Goal: Navigation & Orientation: Find specific page/section

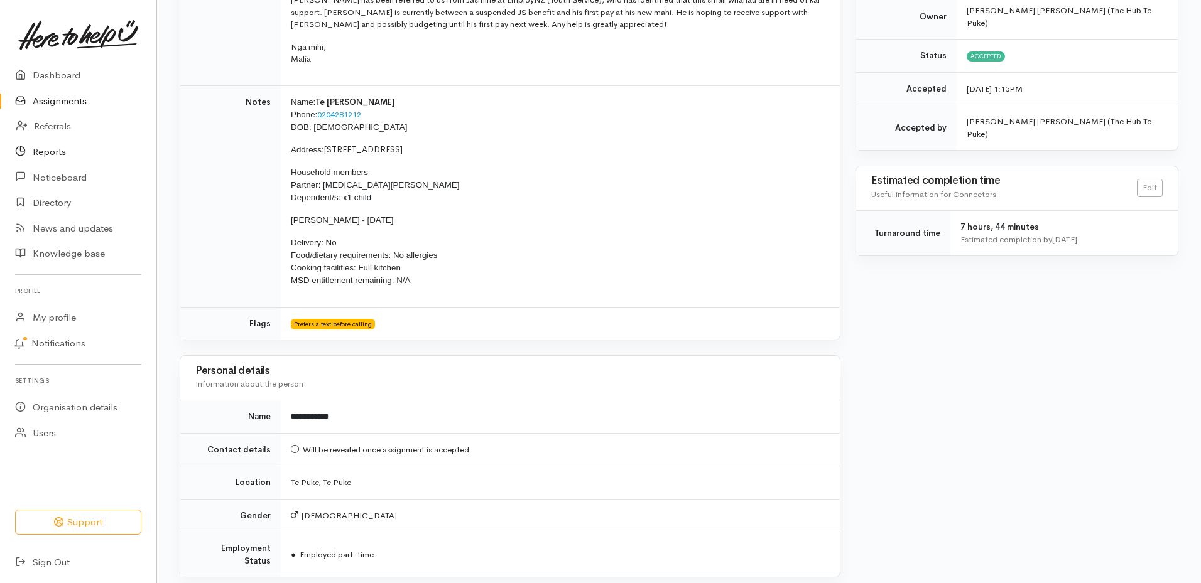
scroll to position [377, 0]
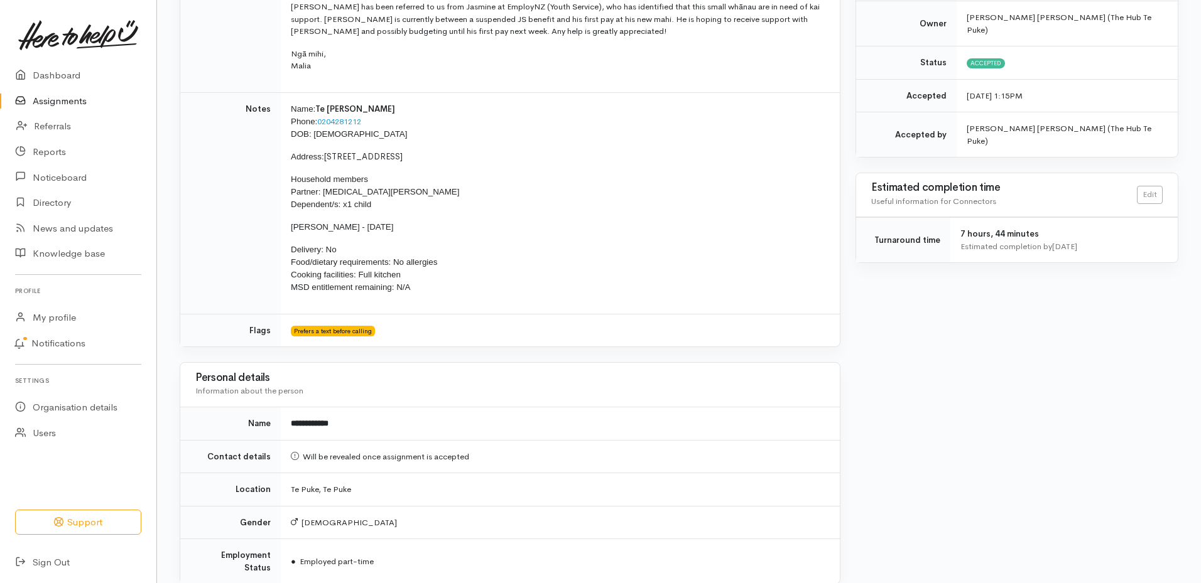
click at [84, 100] on link "Assignments" at bounding box center [78, 102] width 156 height 26
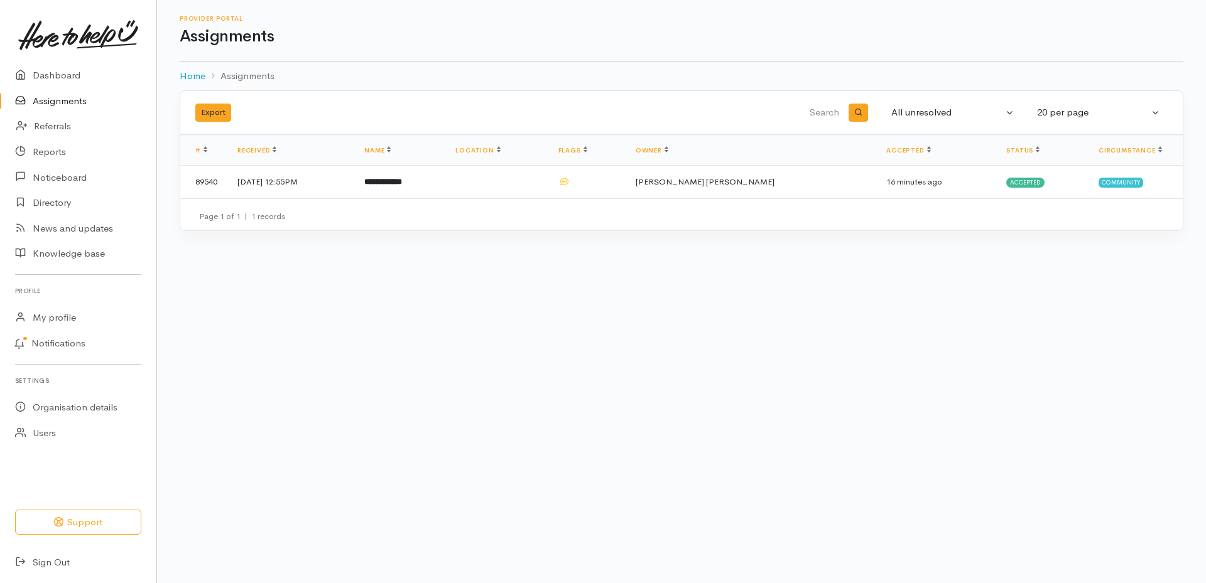
click at [72, 99] on link "Assignments" at bounding box center [78, 102] width 156 height 26
click at [69, 72] on link "Dashboard" at bounding box center [78, 76] width 156 height 26
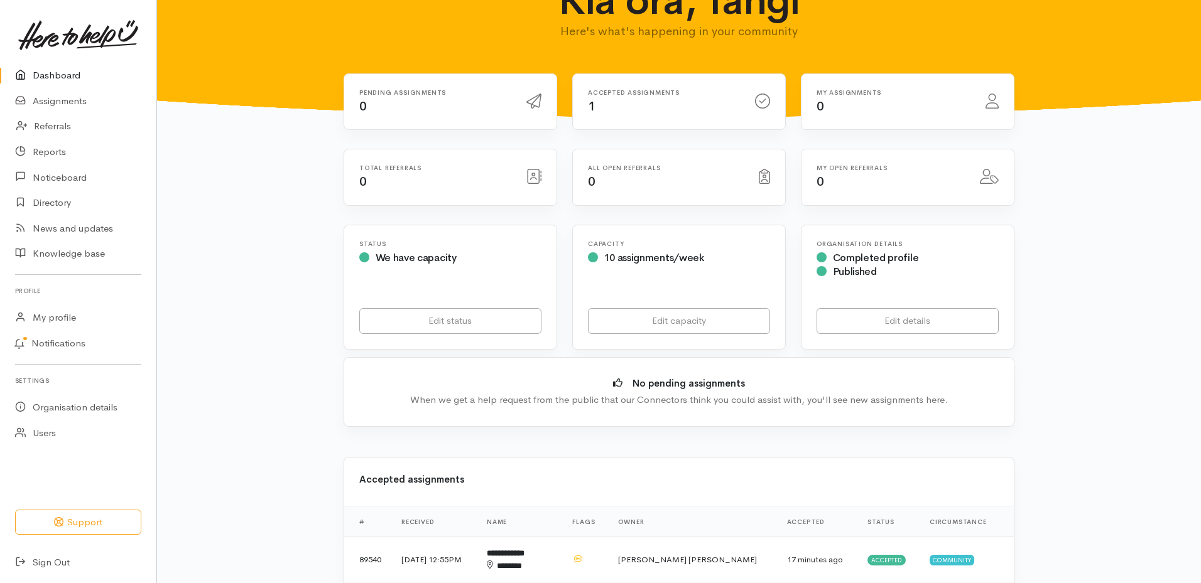
scroll to position [63, 0]
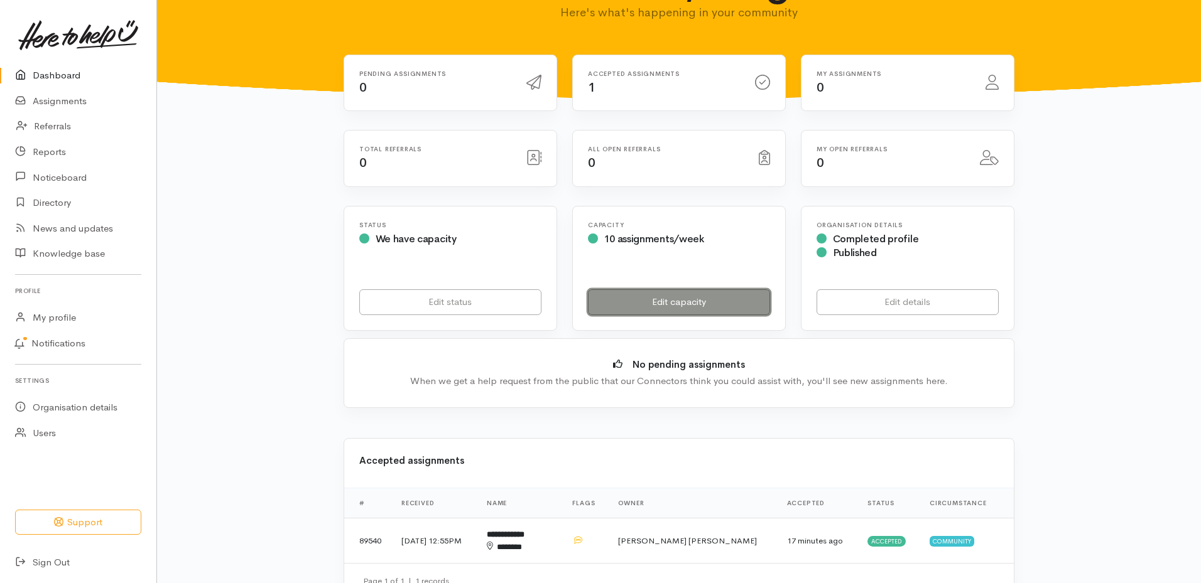
click at [673, 300] on link "Edit capacity" at bounding box center [679, 303] width 182 height 26
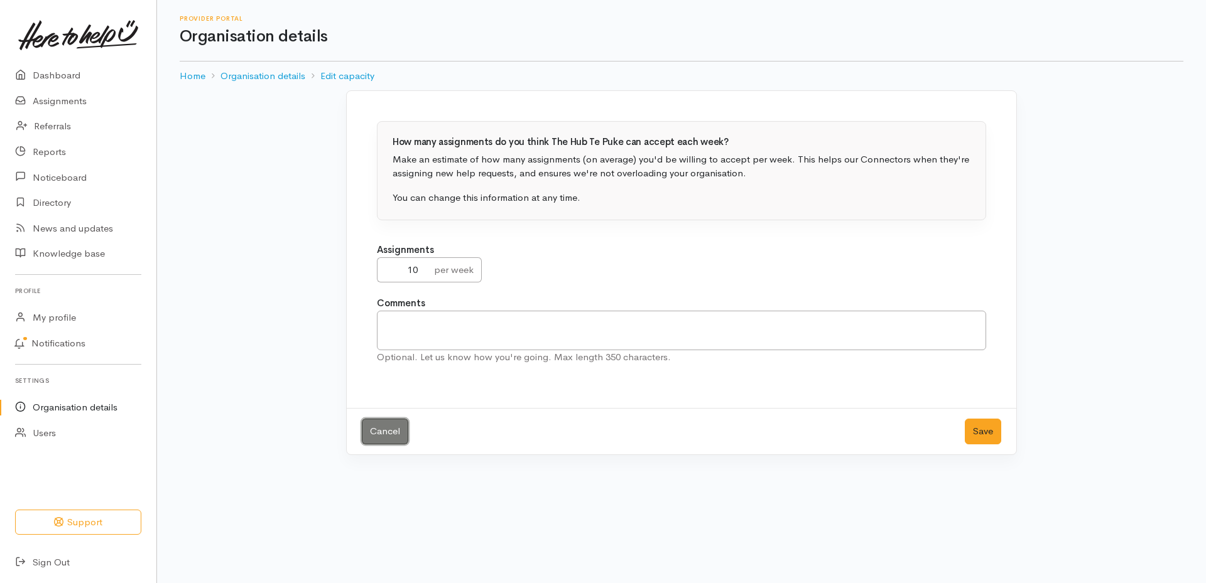
click at [364, 428] on link "Cancel" at bounding box center [385, 432] width 46 height 26
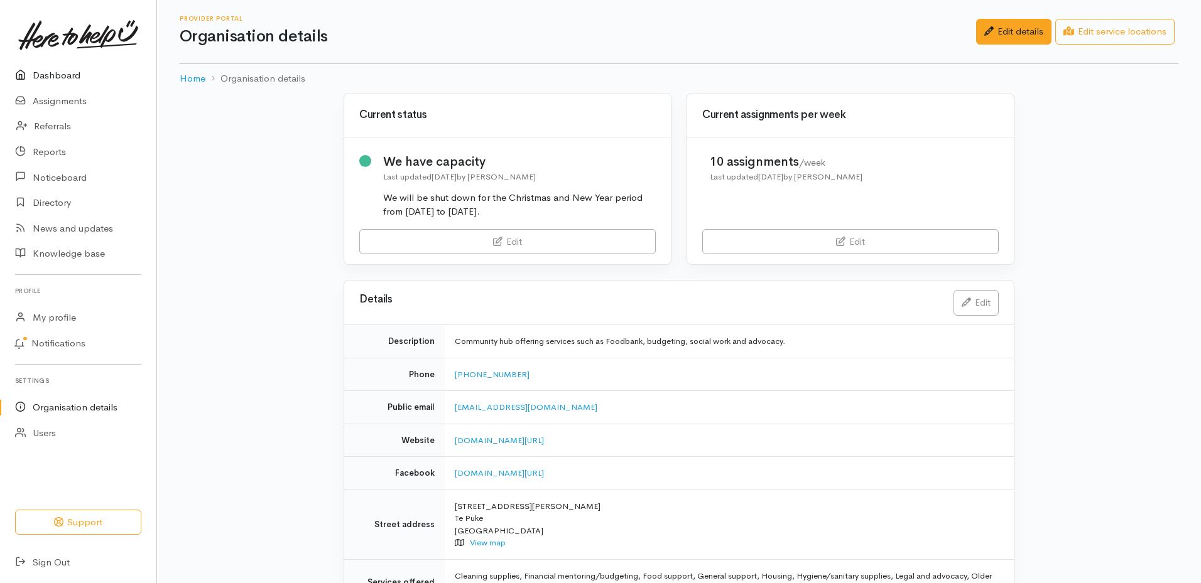
click at [60, 75] on link "Dashboard" at bounding box center [78, 76] width 156 height 26
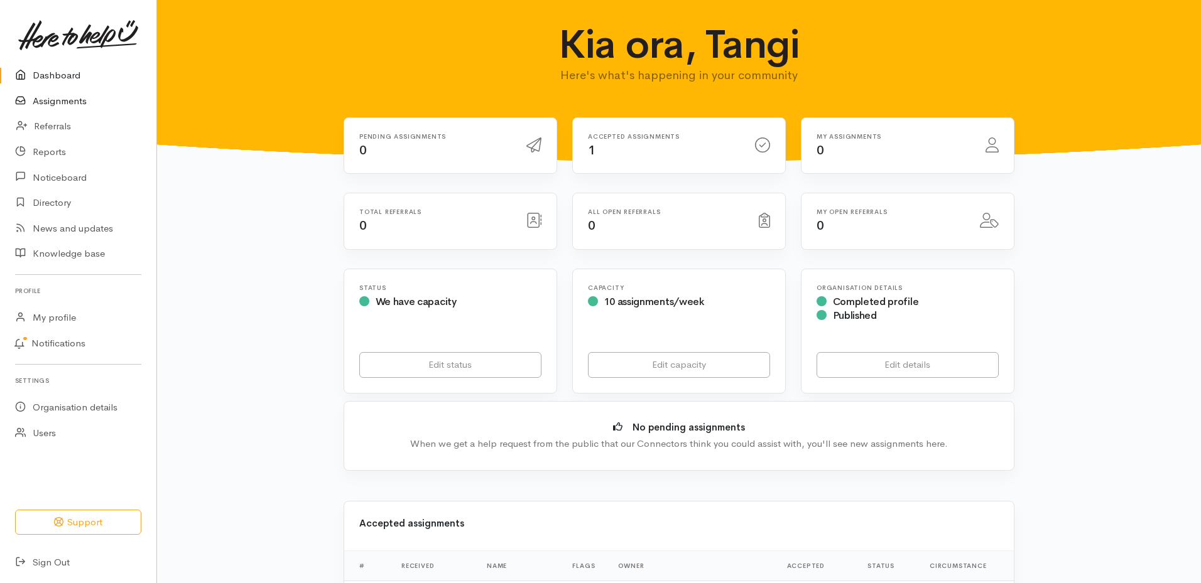
click at [62, 102] on link "Assignments" at bounding box center [78, 102] width 156 height 26
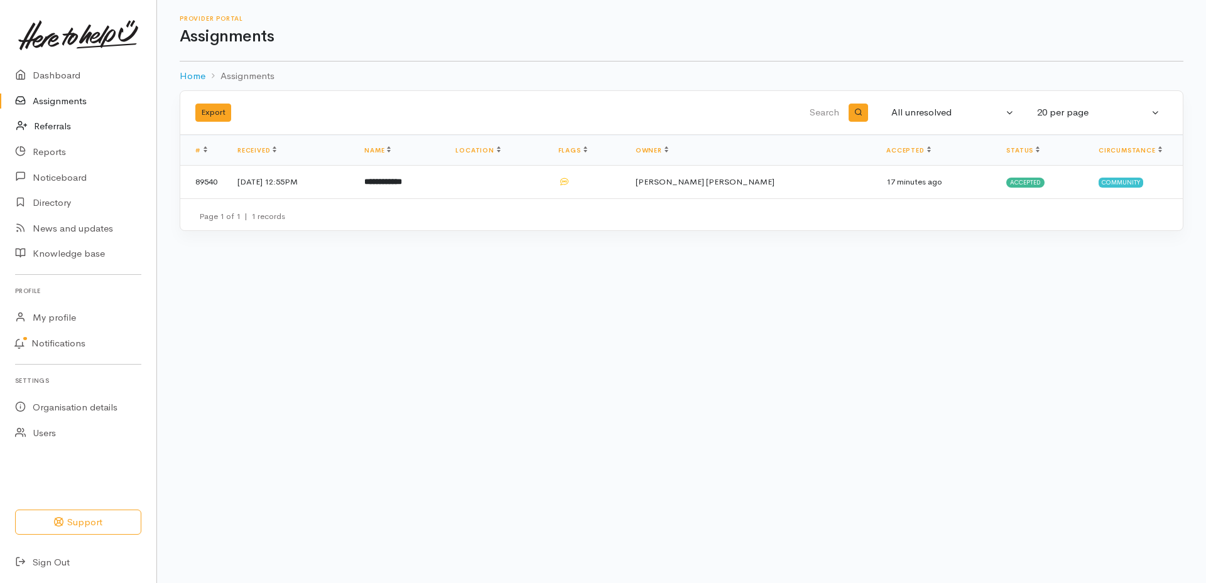
click at [58, 131] on link "Referrals" at bounding box center [78, 127] width 156 height 26
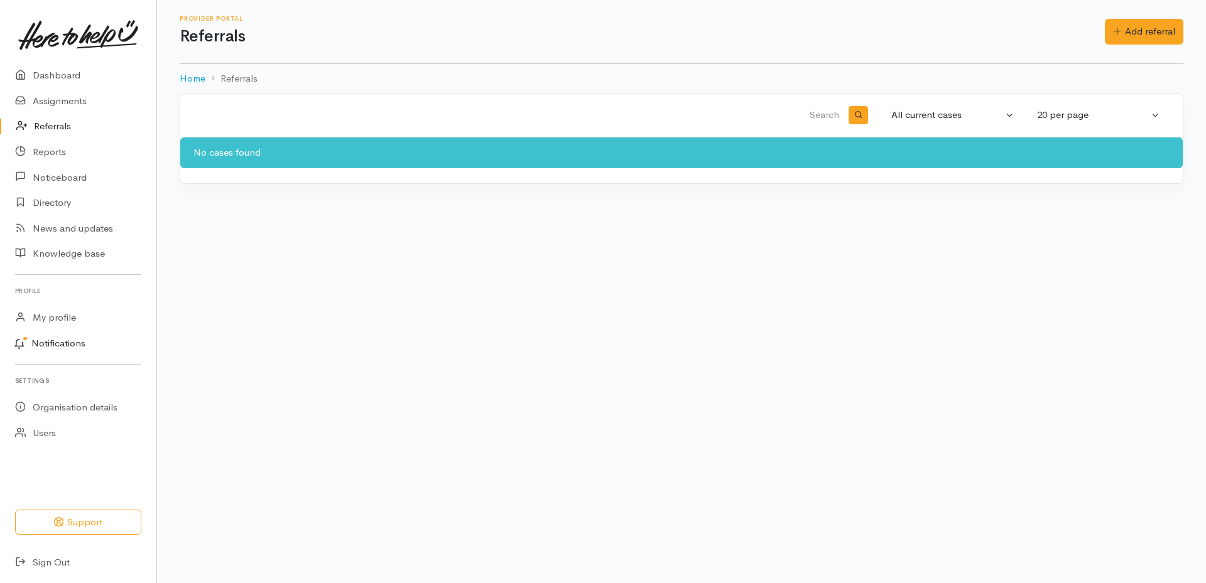
click at [73, 344] on link "Notifications" at bounding box center [76, 344] width 160 height 26
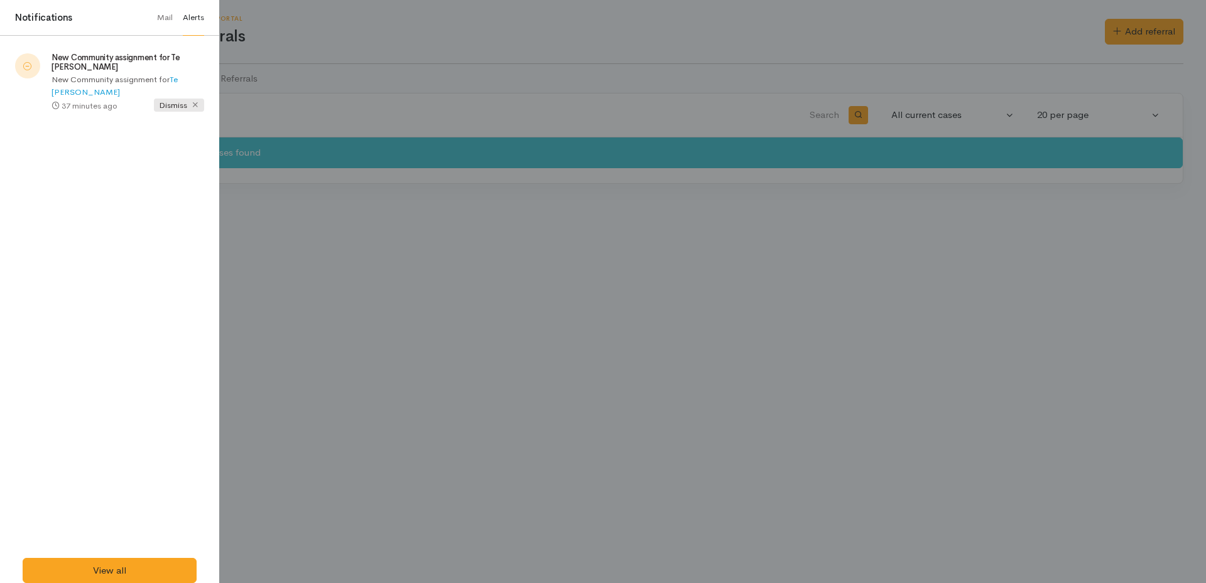
click at [183, 109] on span "Dismiss" at bounding box center [179, 105] width 50 height 13
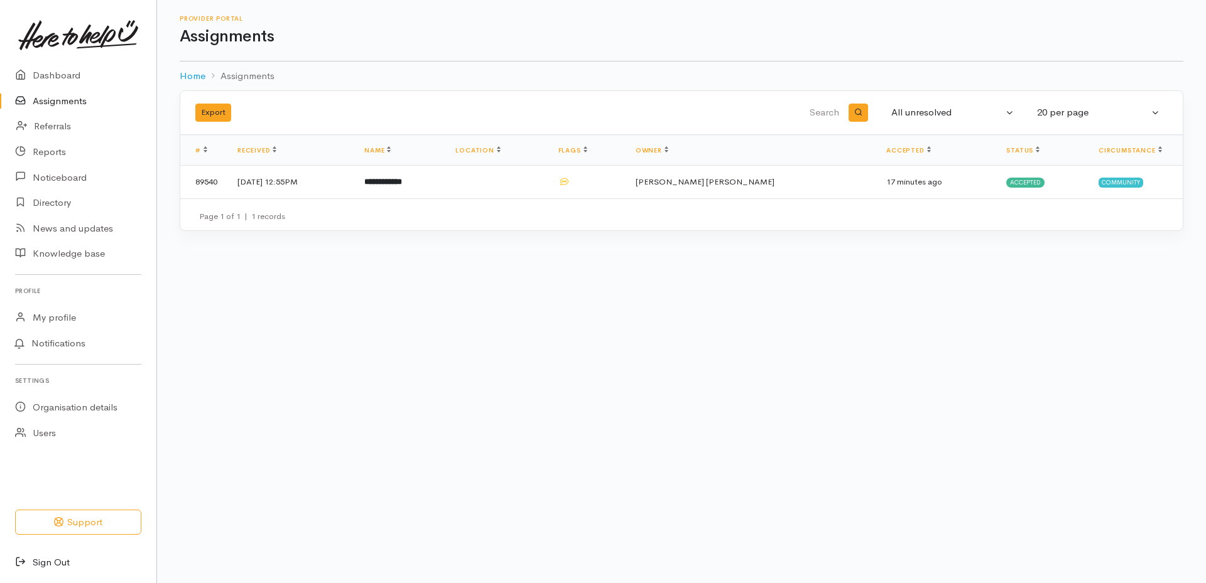
click at [37, 561] on link "Sign Out" at bounding box center [78, 563] width 156 height 26
